Goal: Transaction & Acquisition: Purchase product/service

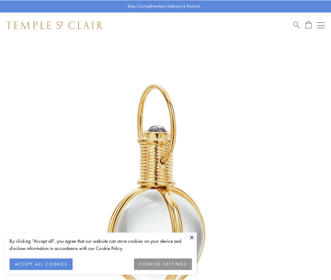
scroll to position [165, 0]
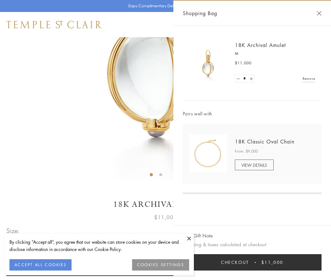
click at [252, 262] on button "Checkout $11,000" at bounding box center [252, 262] width 139 height 16
